Goal: Task Accomplishment & Management: Use online tool/utility

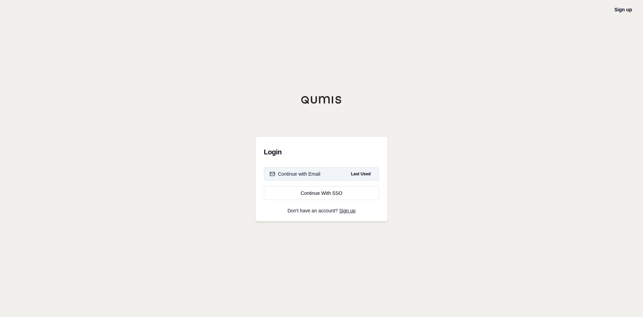
click at [297, 169] on button "Continue with Email Last Used" at bounding box center [321, 174] width 115 height 14
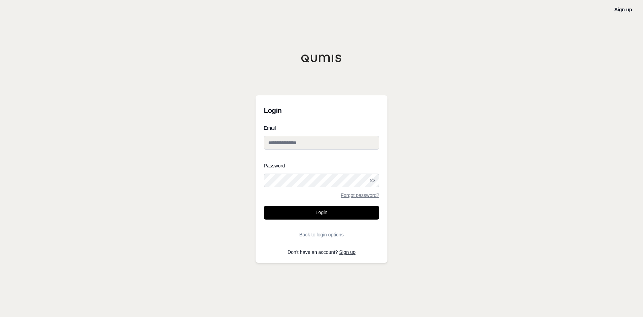
click at [299, 136] on input "Email" at bounding box center [321, 143] width 115 height 14
type input "**********"
click at [327, 214] on button "Login" at bounding box center [321, 213] width 115 height 14
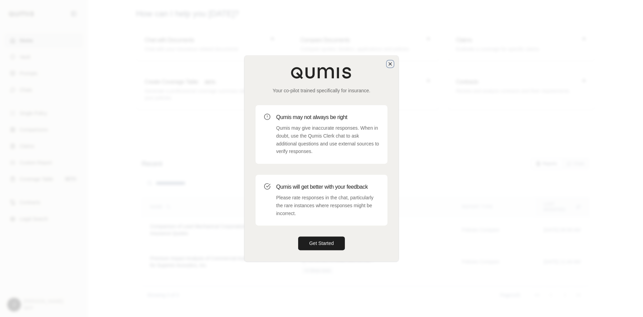
click at [389, 62] on icon "button" at bounding box center [389, 63] width 5 height 5
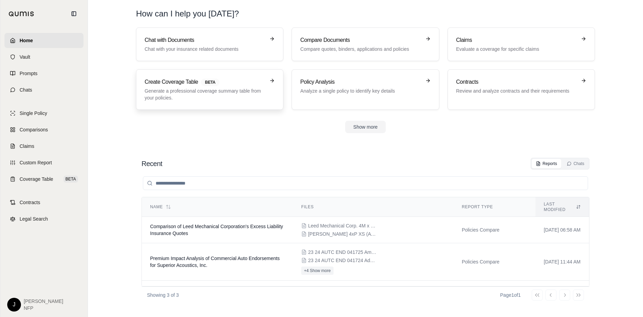
click at [245, 92] on p "Generate a professional coverage summary table from your policies." at bounding box center [205, 95] width 120 height 14
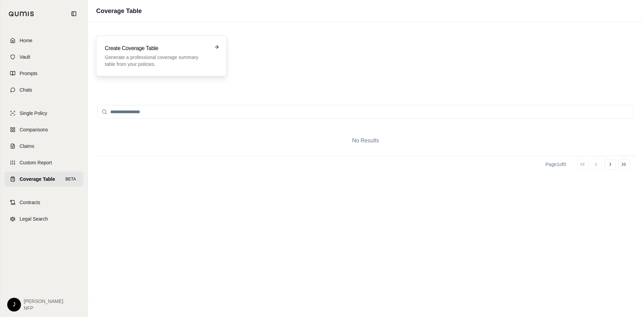
click at [193, 63] on p "Generate a professional coverage summary table from your policies." at bounding box center [157, 61] width 104 height 14
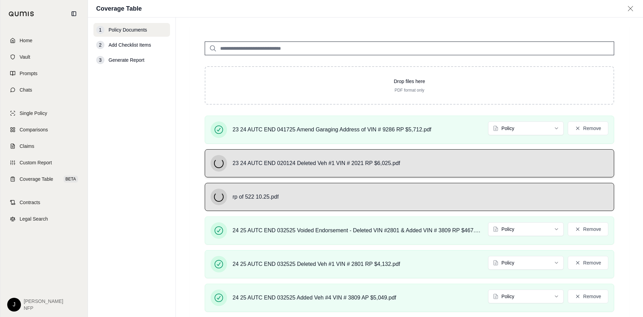
scroll to position [75, 0]
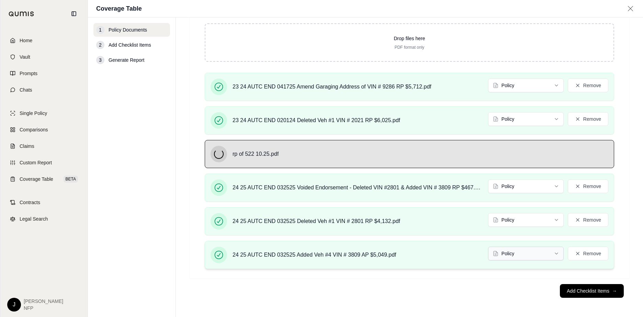
click at [525, 255] on html "Home Vault Prompts Chats Single Policy Comparisons Claims Custom Report Coverag…" at bounding box center [321, 158] width 643 height 317
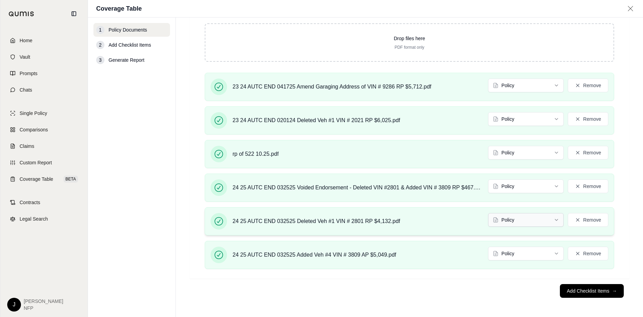
click at [527, 221] on html "Home Vault Prompts Chats Single Policy Comparisons Claims Custom Report Coverag…" at bounding box center [321, 158] width 643 height 317
click at [534, 188] on html "Document type updated successfully Document type updated successfully Home Vaul…" at bounding box center [321, 158] width 643 height 317
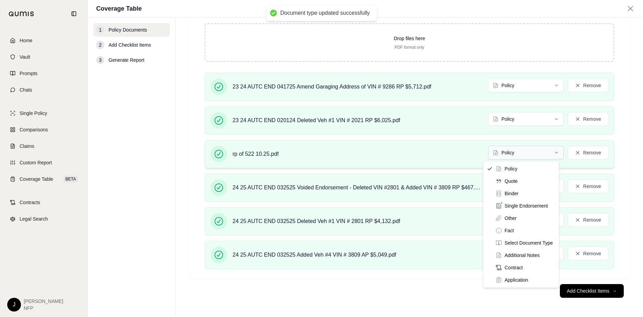
click at [540, 156] on html "Document type updated successfully Document type updated successfully Home Vaul…" at bounding box center [321, 158] width 643 height 317
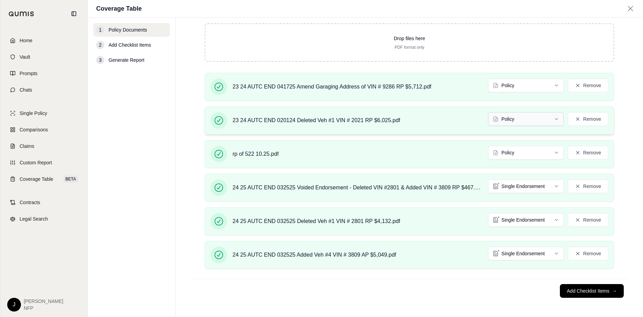
click at [521, 119] on html "Document type updated successfully Home Vault Prompts Chats Single Policy Compa…" at bounding box center [321, 158] width 643 height 317
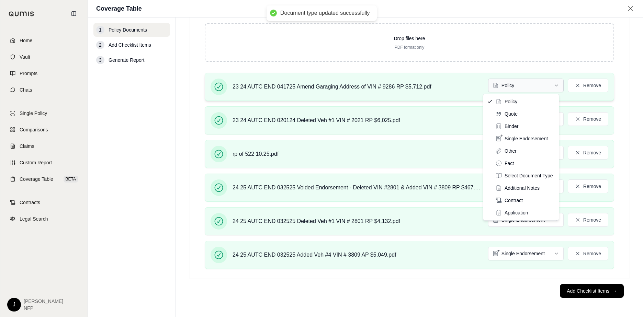
click at [524, 85] on html "Document type updated successfully Document type updated successfully Home Vaul…" at bounding box center [321, 158] width 643 height 317
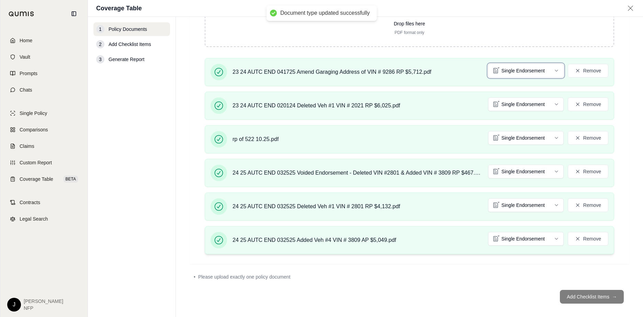
scroll to position [95, 0]
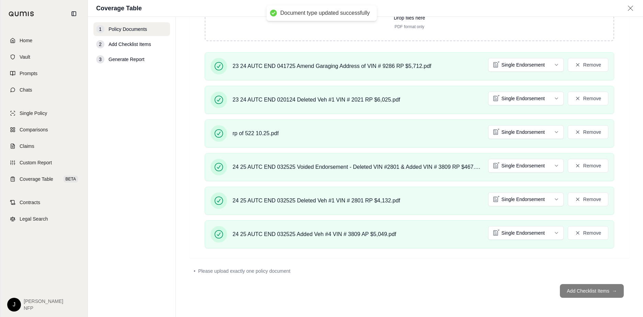
click at [597, 290] on footer "Add Checklist Items →" at bounding box center [408, 291] width 439 height 25
click at [599, 292] on footer "Add Checklist Items →" at bounding box center [408, 291] width 439 height 25
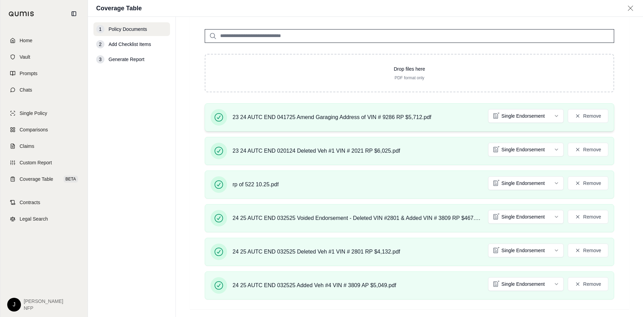
scroll to position [0, 0]
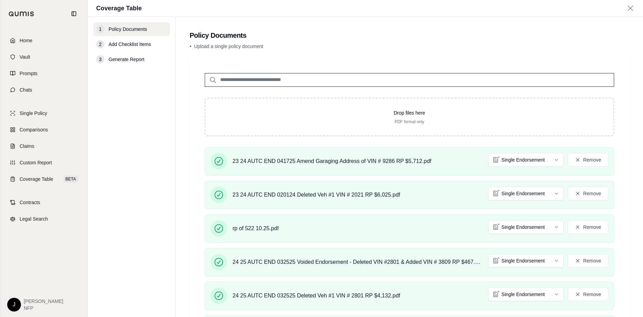
click at [130, 45] on span "Add Checklist Items" at bounding box center [129, 44] width 43 height 7
click at [108, 57] on div "3 Generate Report" at bounding box center [131, 60] width 77 height 14
click at [104, 43] on div "2" at bounding box center [100, 44] width 8 height 8
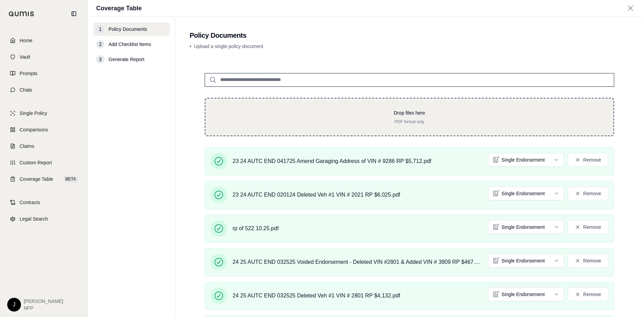
click at [322, 112] on p "Drop files here" at bounding box center [409, 113] width 386 height 7
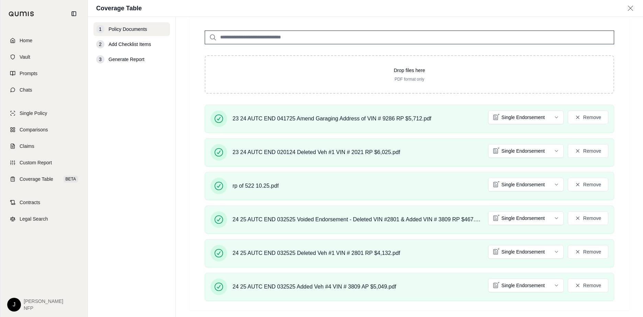
scroll to position [95, 0]
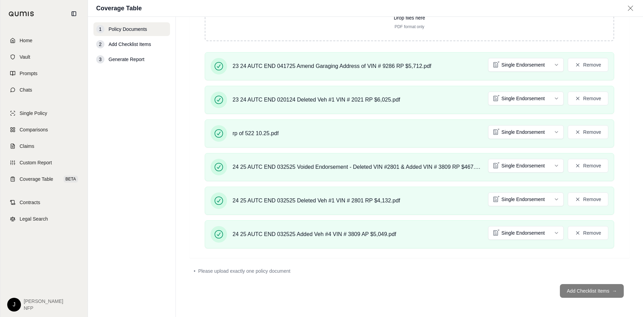
click at [586, 291] on footer "Add Checklist Items →" at bounding box center [408, 291] width 439 height 25
click at [596, 297] on footer "Add Checklist Items →" at bounding box center [408, 291] width 439 height 25
click at [592, 295] on footer "Add Checklist Items →" at bounding box center [408, 291] width 439 height 25
click at [591, 294] on footer "Add Checklist Items →" at bounding box center [408, 291] width 439 height 25
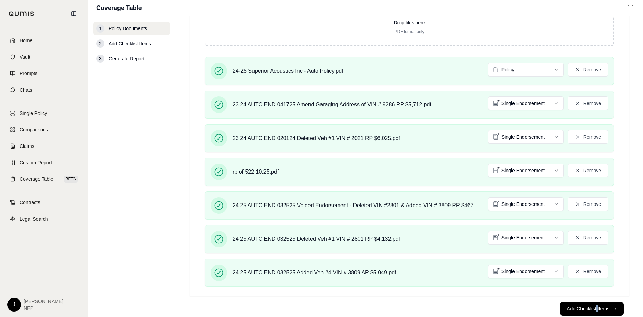
scroll to position [107, 0]
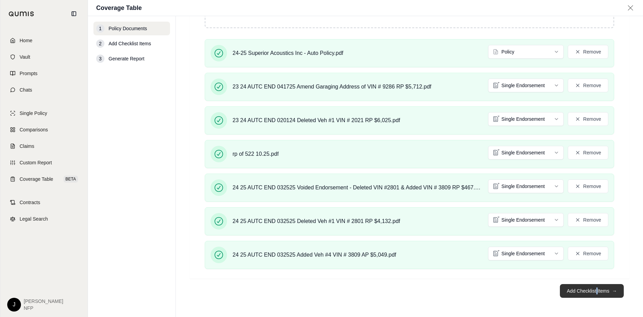
click at [582, 293] on button "Add Checklist Items →" at bounding box center [592, 291] width 64 height 14
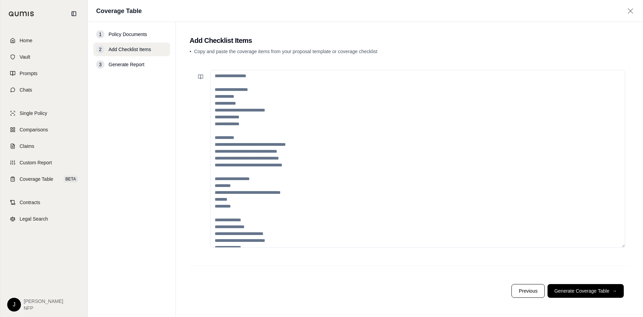
scroll to position [0, 0]
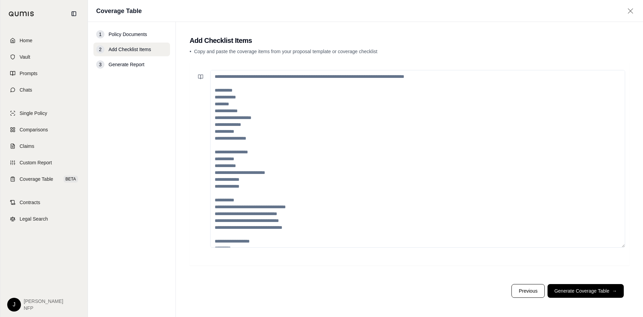
click at [235, 113] on textarea at bounding box center [417, 159] width 415 height 178
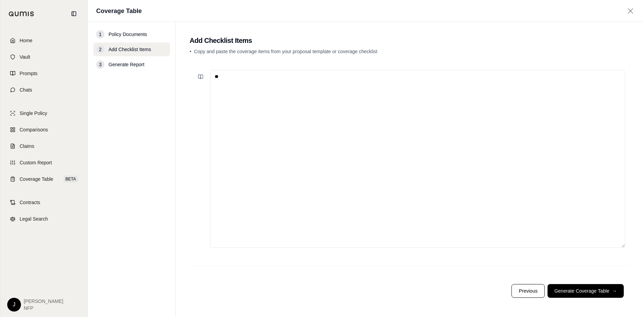
type textarea "*"
type textarea "**********"
click at [580, 291] on button "Generate Coverage Table →" at bounding box center [585, 291] width 76 height 14
